Goal: Find specific page/section: Find specific page/section

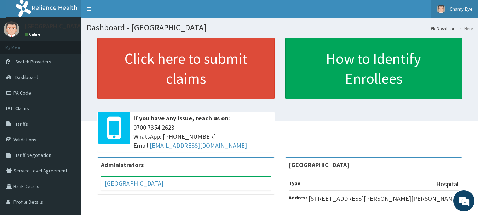
click at [463, 7] on span "Chamy Eye" at bounding box center [461, 9] width 23 height 6
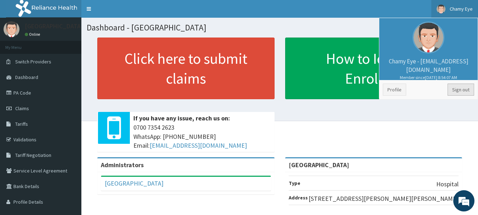
click at [457, 89] on link "Sign out" at bounding box center [461, 90] width 27 height 12
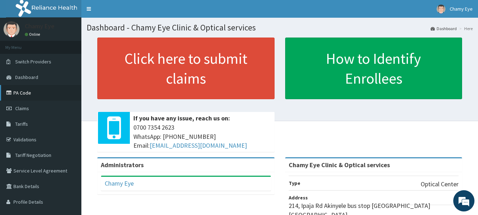
click at [35, 92] on link "PA Code" at bounding box center [40, 93] width 81 height 16
